Goal: Information Seeking & Learning: Understand process/instructions

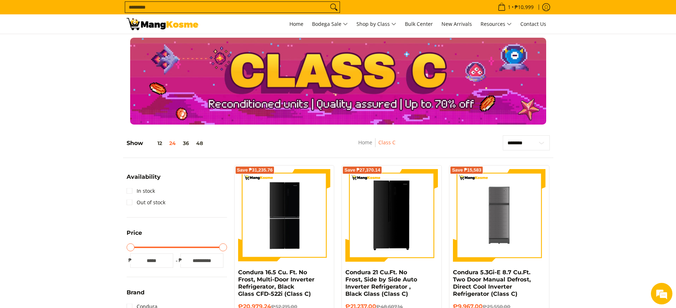
scroll to position [1517, 0]
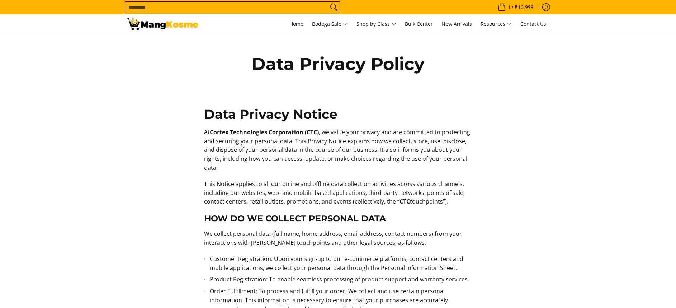
scroll to position [1705, 0]
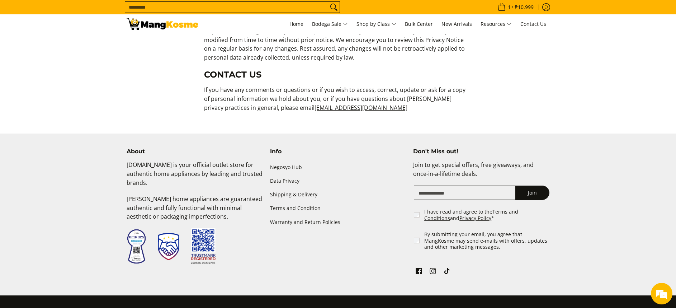
click at [300, 188] on link "Shipping & Delivery" at bounding box center [338, 195] width 136 height 14
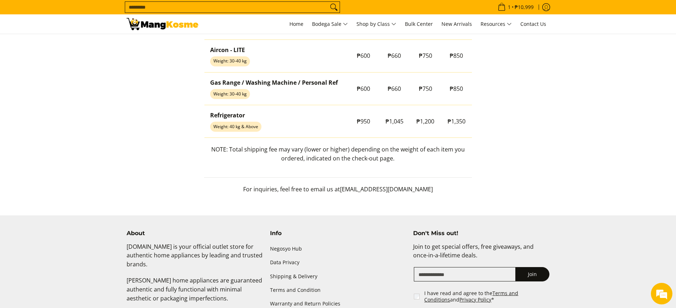
scroll to position [718, 0]
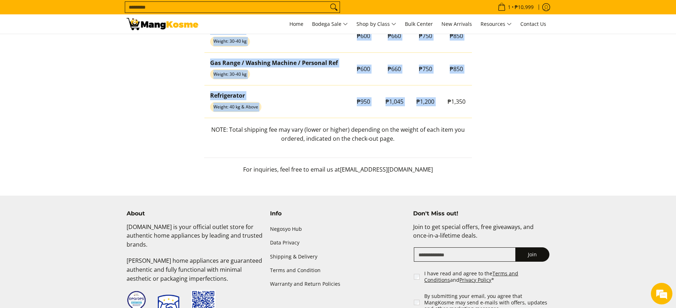
drag, startPoint x: 447, startPoint y: 102, endPoint x: 475, endPoint y: 118, distance: 32.3
